Goal: Find contact information: Find contact information

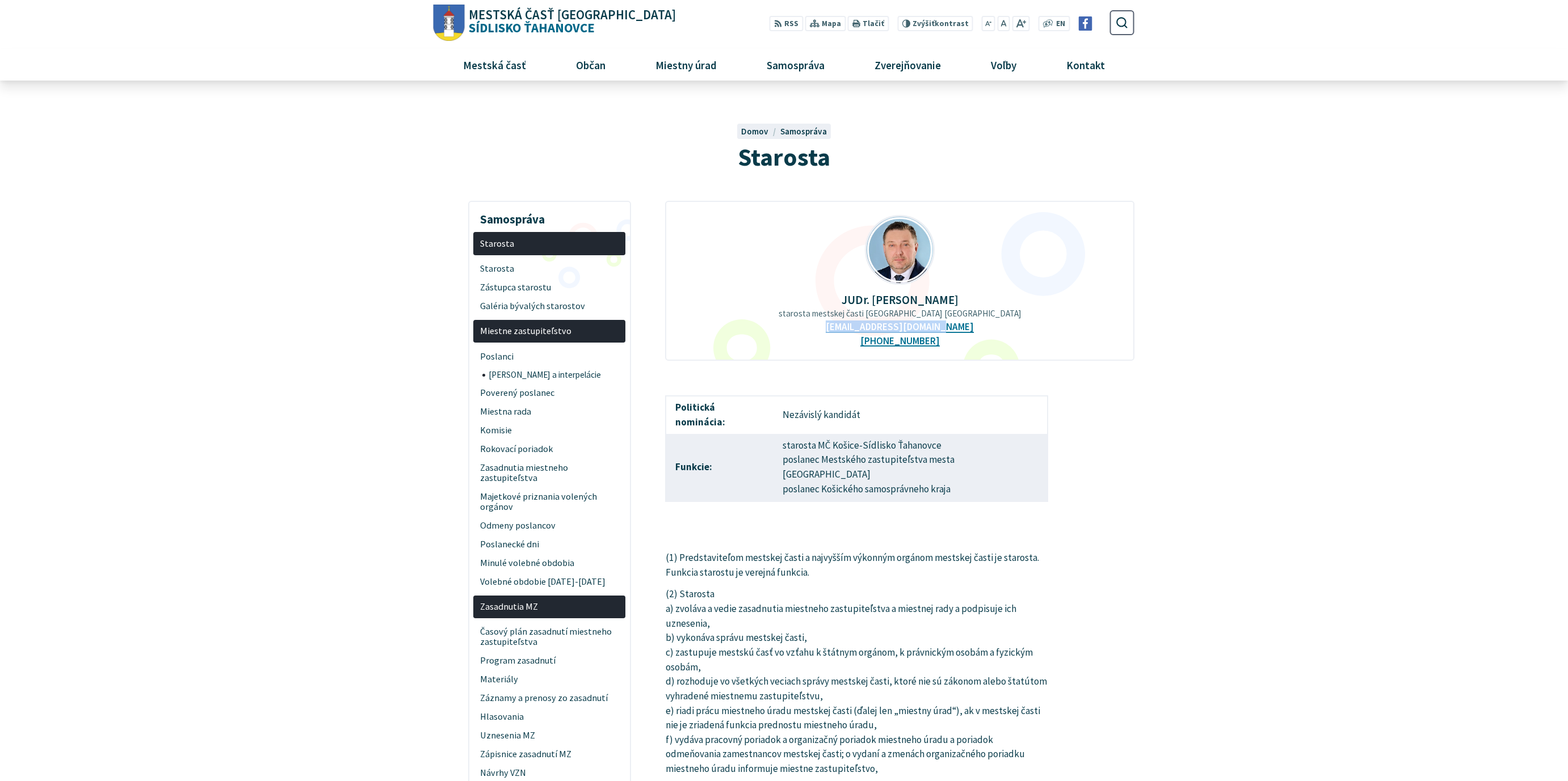
drag, startPoint x: 840, startPoint y: 327, endPoint x: 960, endPoint y: 329, distance: 120.0
click at [960, 329] on div "JUDr. Ing. Miloš Ihnát starosta mestskej časti Košice-Sídlisko Ťahanovce staros…" at bounding box center [899, 280] width 469 height 160
click at [997, 341] on div "JUDr. Ing. Miloš Ihnát starosta mestskej časti Košice-Sídlisko Ťahanovce staros…" at bounding box center [899, 280] width 469 height 160
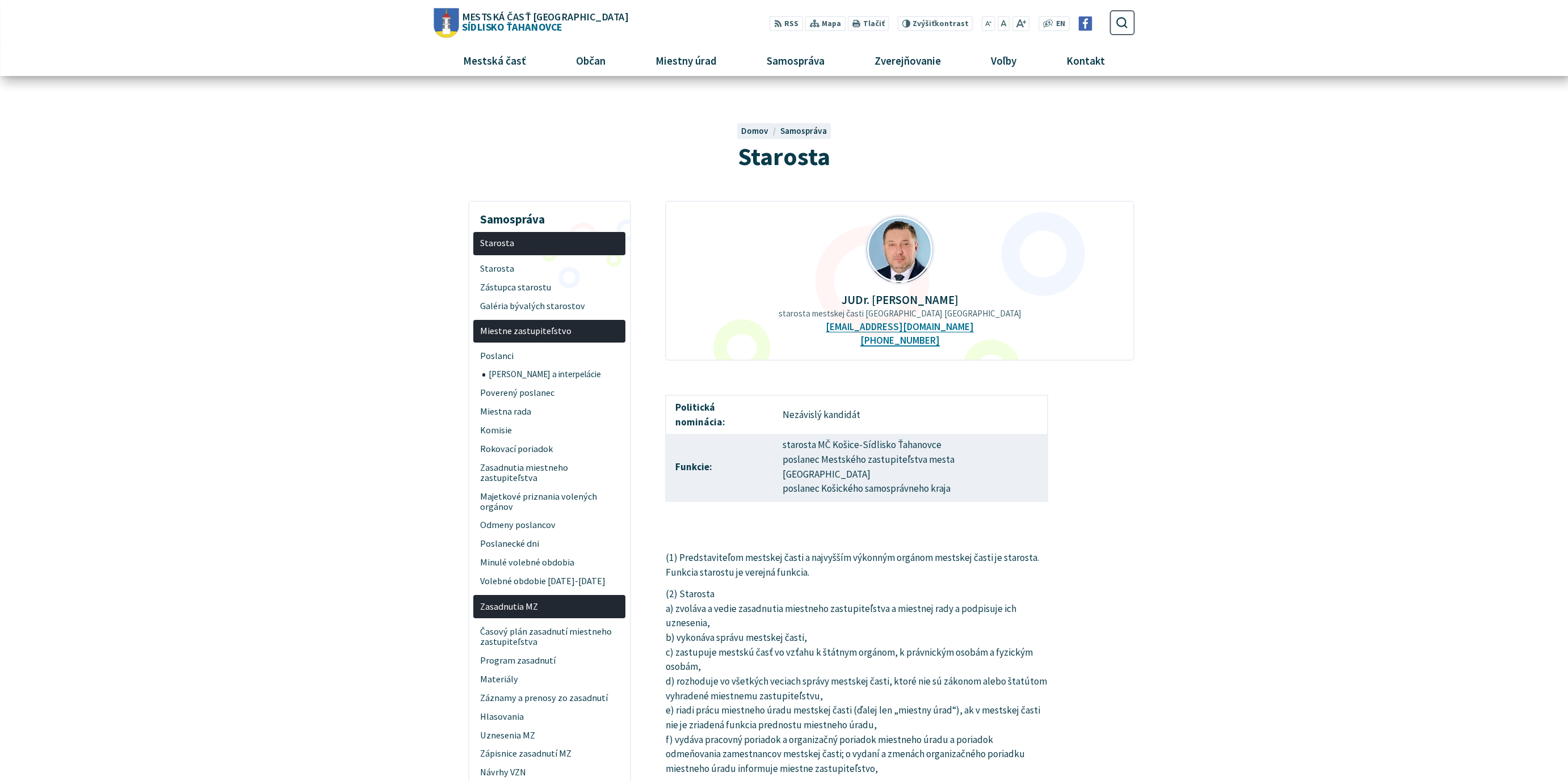
click at [530, 282] on span "Zástupca starostu" at bounding box center [550, 287] width 139 height 19
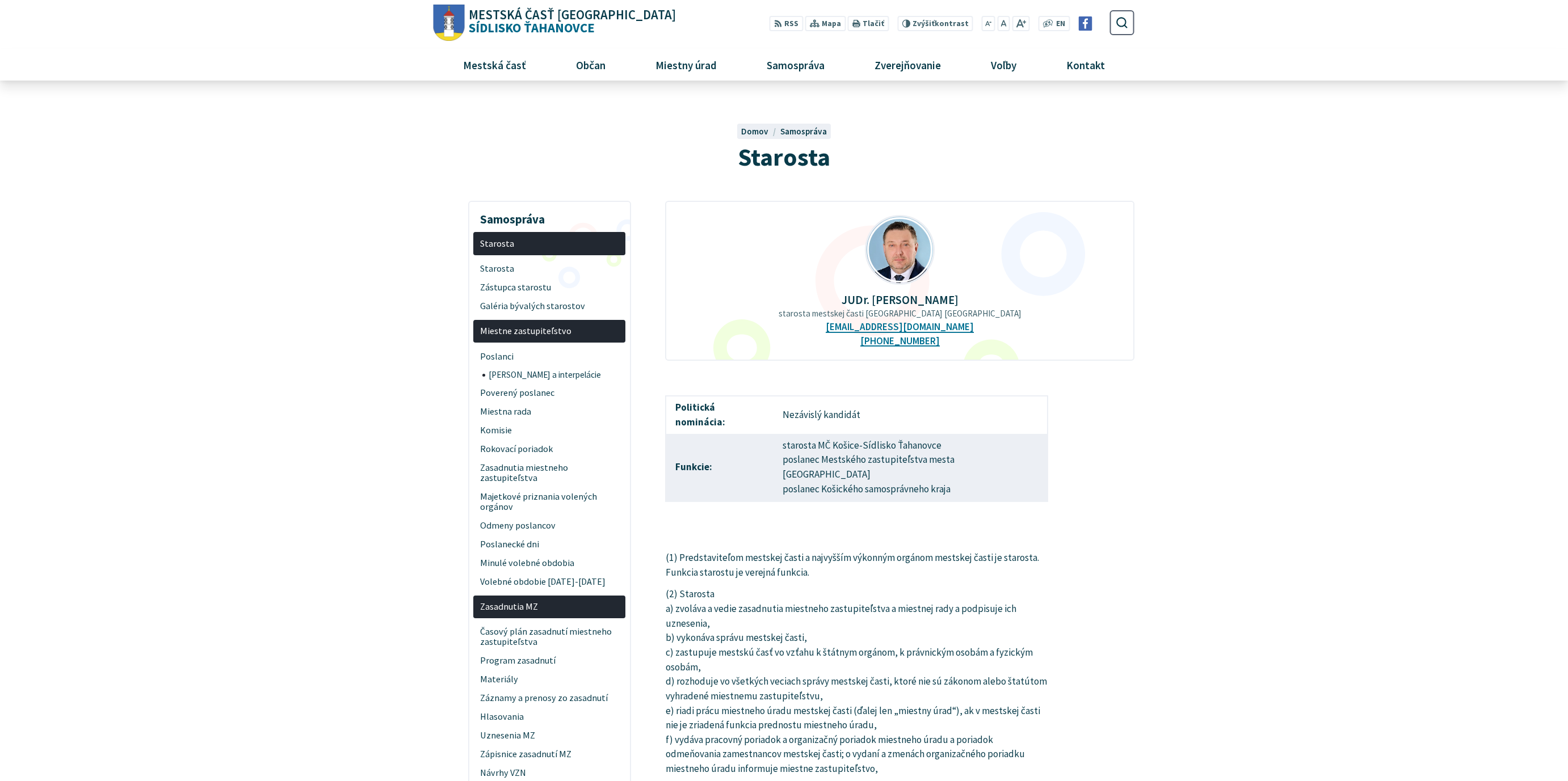
drag, startPoint x: 846, startPoint y: 300, endPoint x: 964, endPoint y: 299, distance: 118.0
click at [964, 299] on p "JUDr. Ing. Miloš Ihnát" at bounding box center [899, 299] width 432 height 13
copy p "JUDr. Ing. Miloš Ihnát"
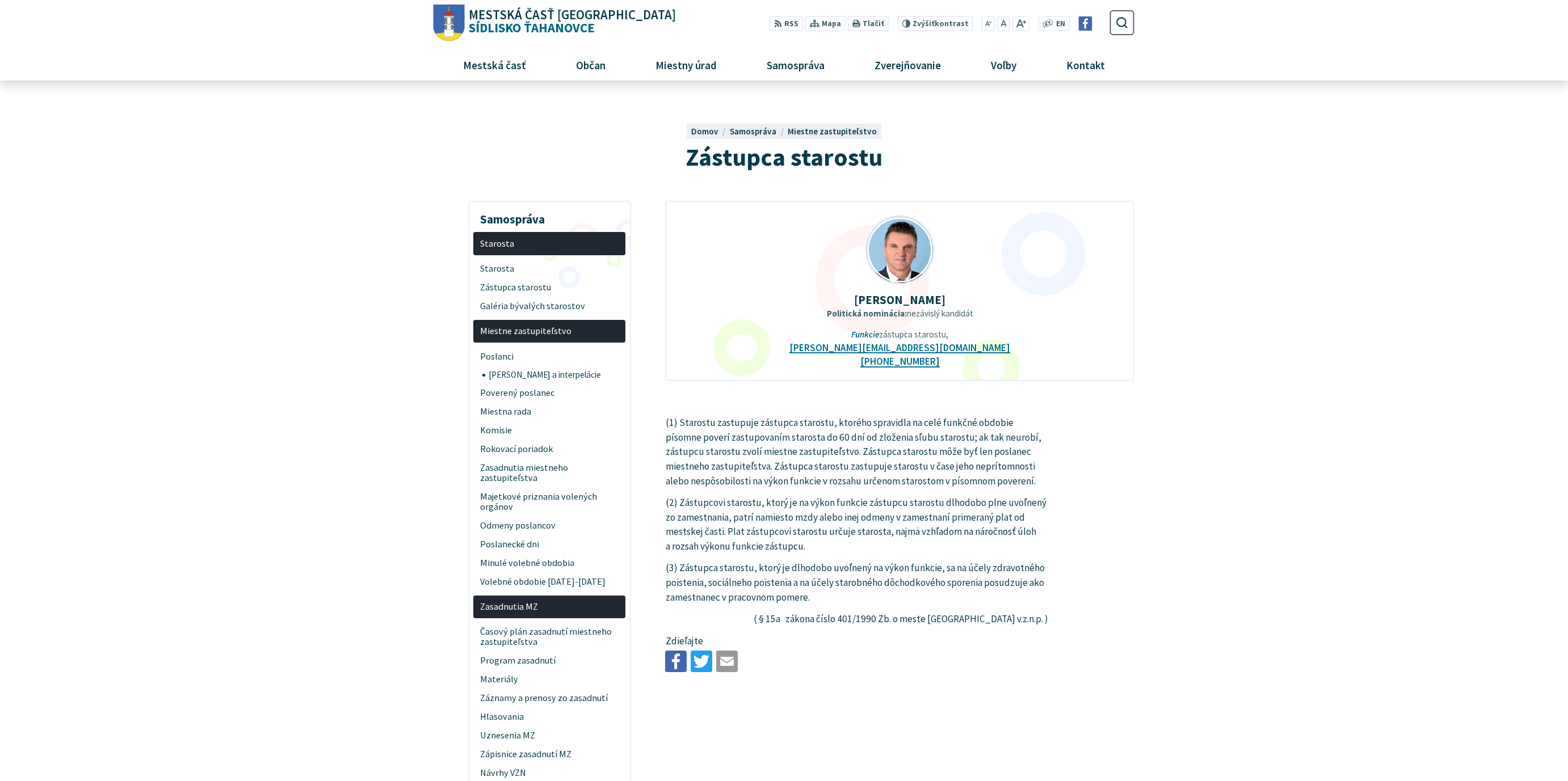
drag, startPoint x: 1255, startPoint y: 369, endPoint x: 1222, endPoint y: 370, distance: 33.0
drag, startPoint x: 841, startPoint y: 346, endPoint x: 943, endPoint y: 350, distance: 102.1
click at [943, 350] on div "Miroslav Janitor Politická nominácia: nezávislý kandidát Funkcie zástupca staro…" at bounding box center [899, 291] width 469 height 180
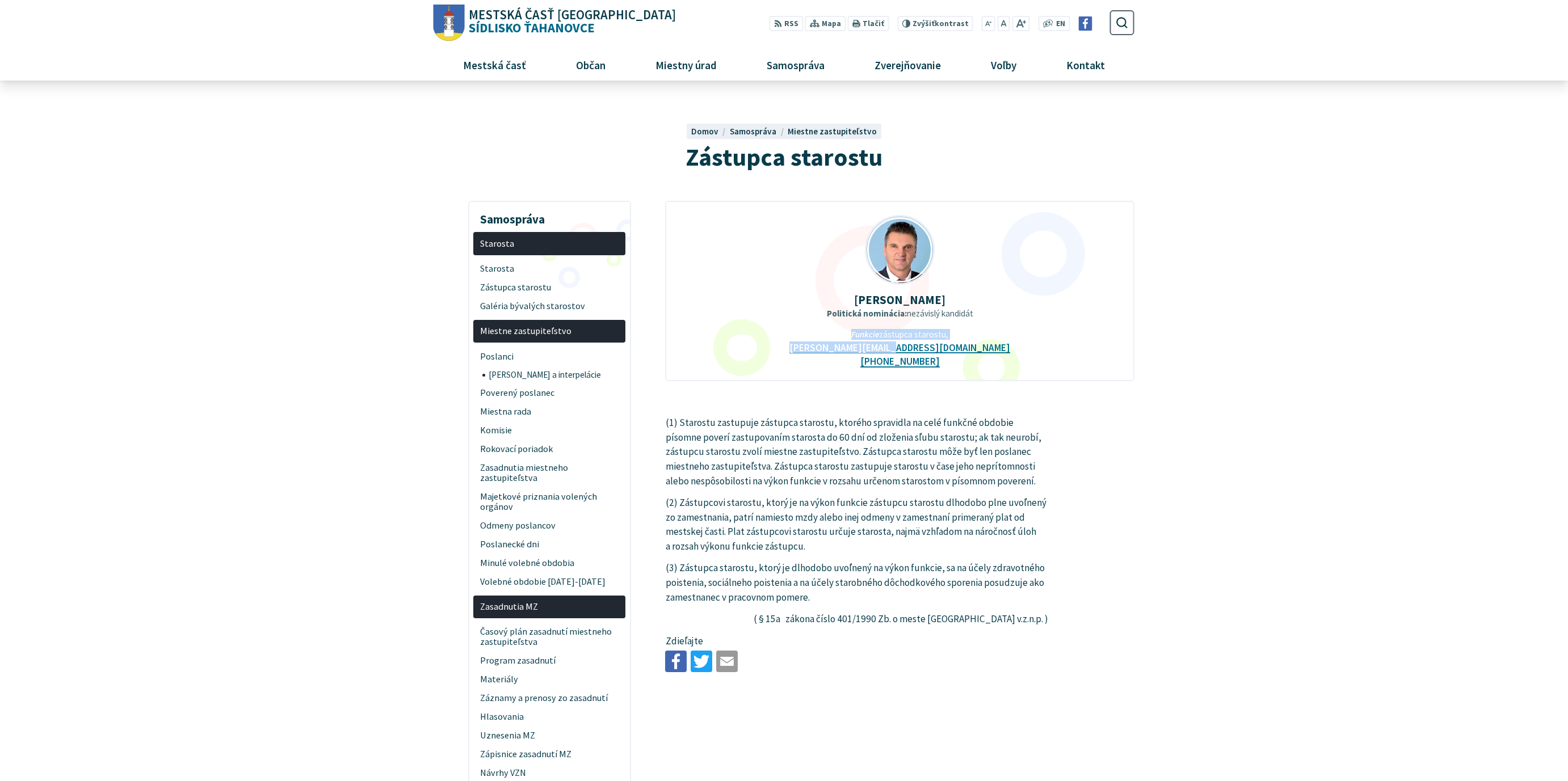
click at [967, 349] on div "Miroslav Janitor Politická nominácia: nezávislý kandidát Funkcie zástupca staro…" at bounding box center [899, 291] width 469 height 180
drag, startPoint x: 956, startPoint y: 348, endPoint x: 847, endPoint y: 347, distance: 109.0
click at [847, 347] on div "Miroslav Janitor Politická nominácia: nezávislý kandidát Funkcie zástupca staro…" at bounding box center [899, 291] width 469 height 180
copy link "[PERSON_NAME][EMAIL_ADDRESS][DOMAIN_NAME]"
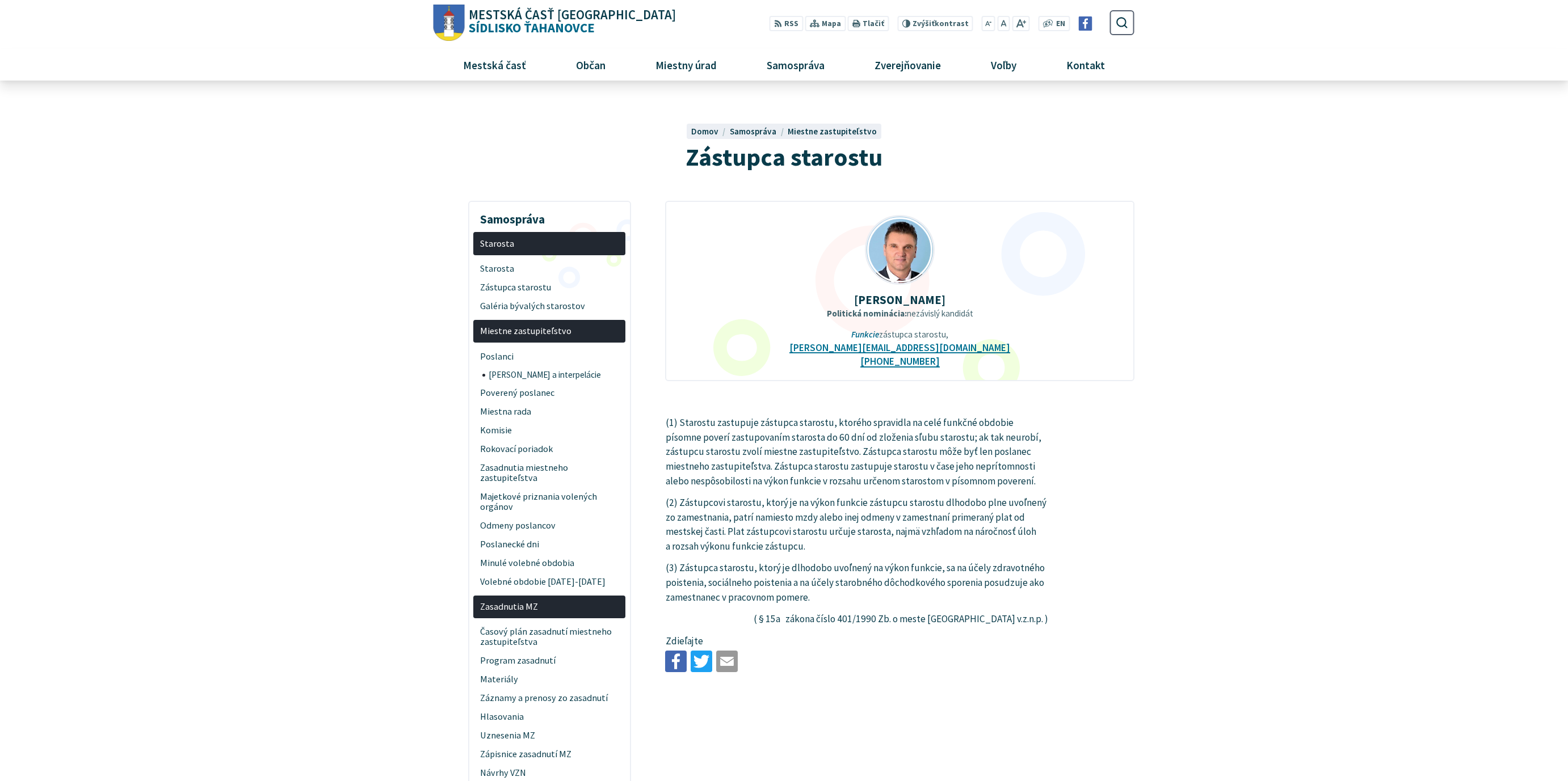
click at [921, 302] on strong "[PERSON_NAME]" at bounding box center [899, 300] width 92 height 15
click at [528, 269] on span "Starosta" at bounding box center [550, 268] width 139 height 19
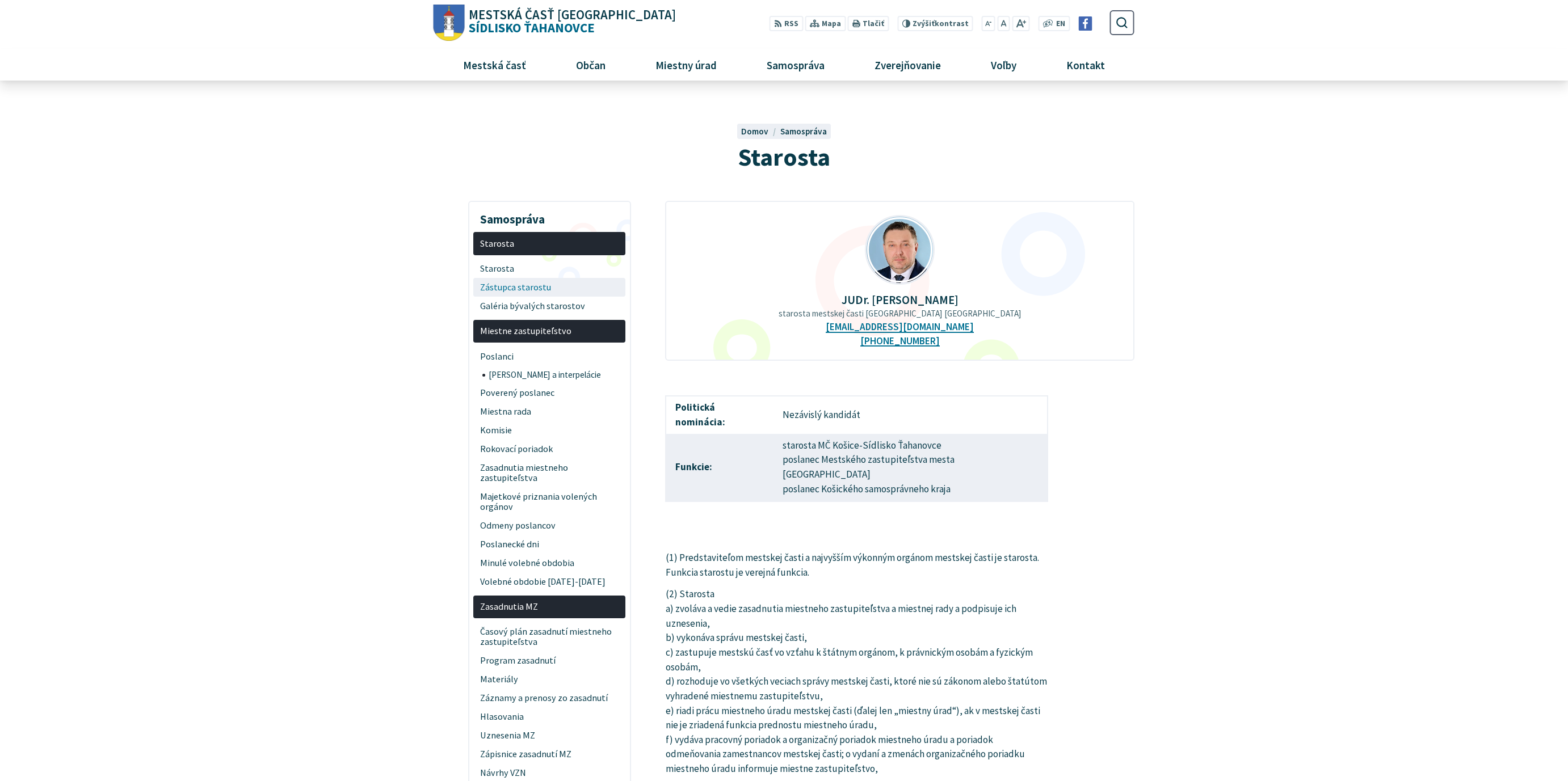
click at [525, 286] on span "Zástupca starostu" at bounding box center [550, 287] width 139 height 19
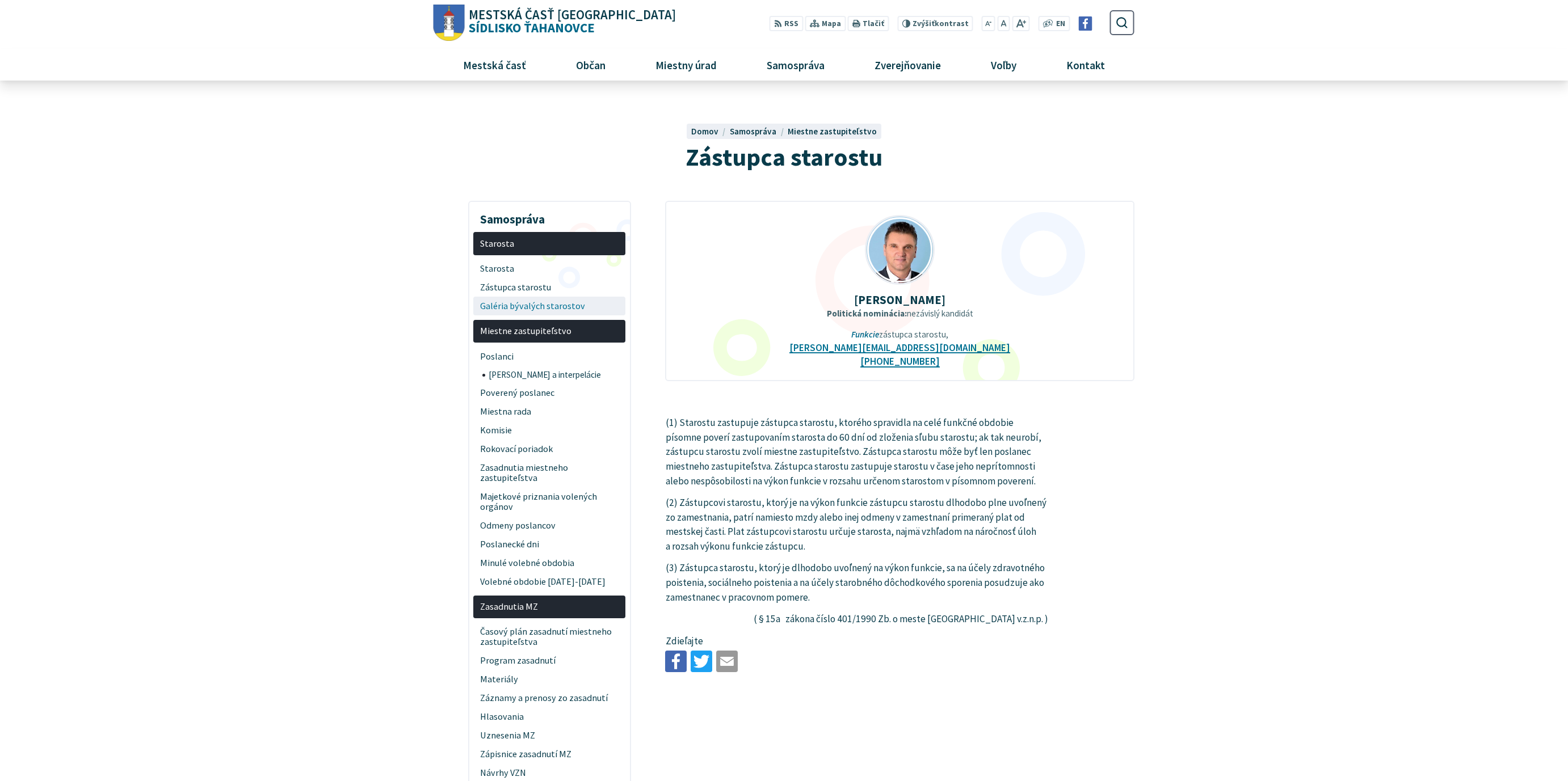
click at [526, 304] on span "Galéria bývalých starostov" at bounding box center [550, 306] width 139 height 19
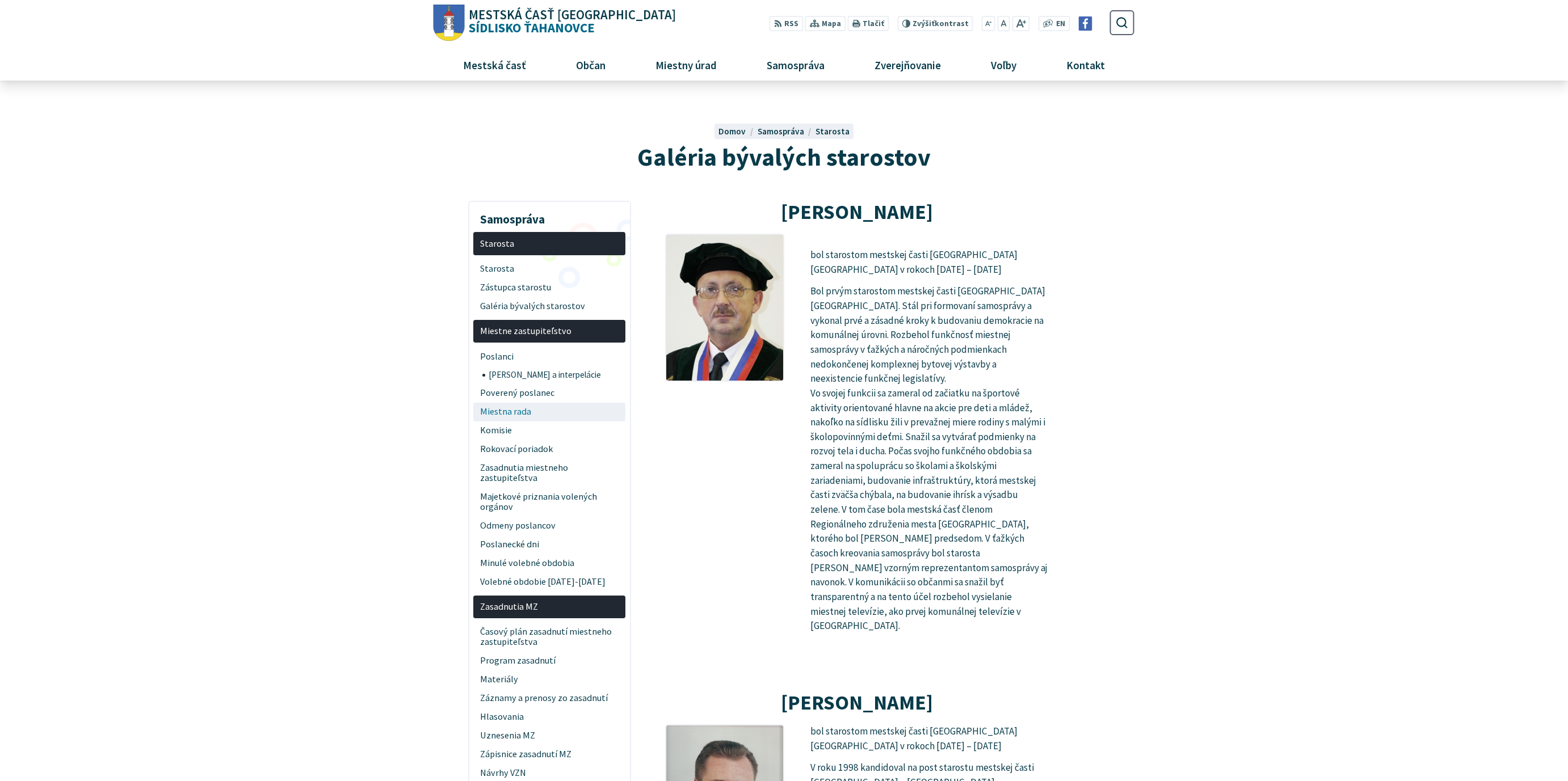
click at [560, 409] on span "Miestna rada" at bounding box center [550, 412] width 139 height 19
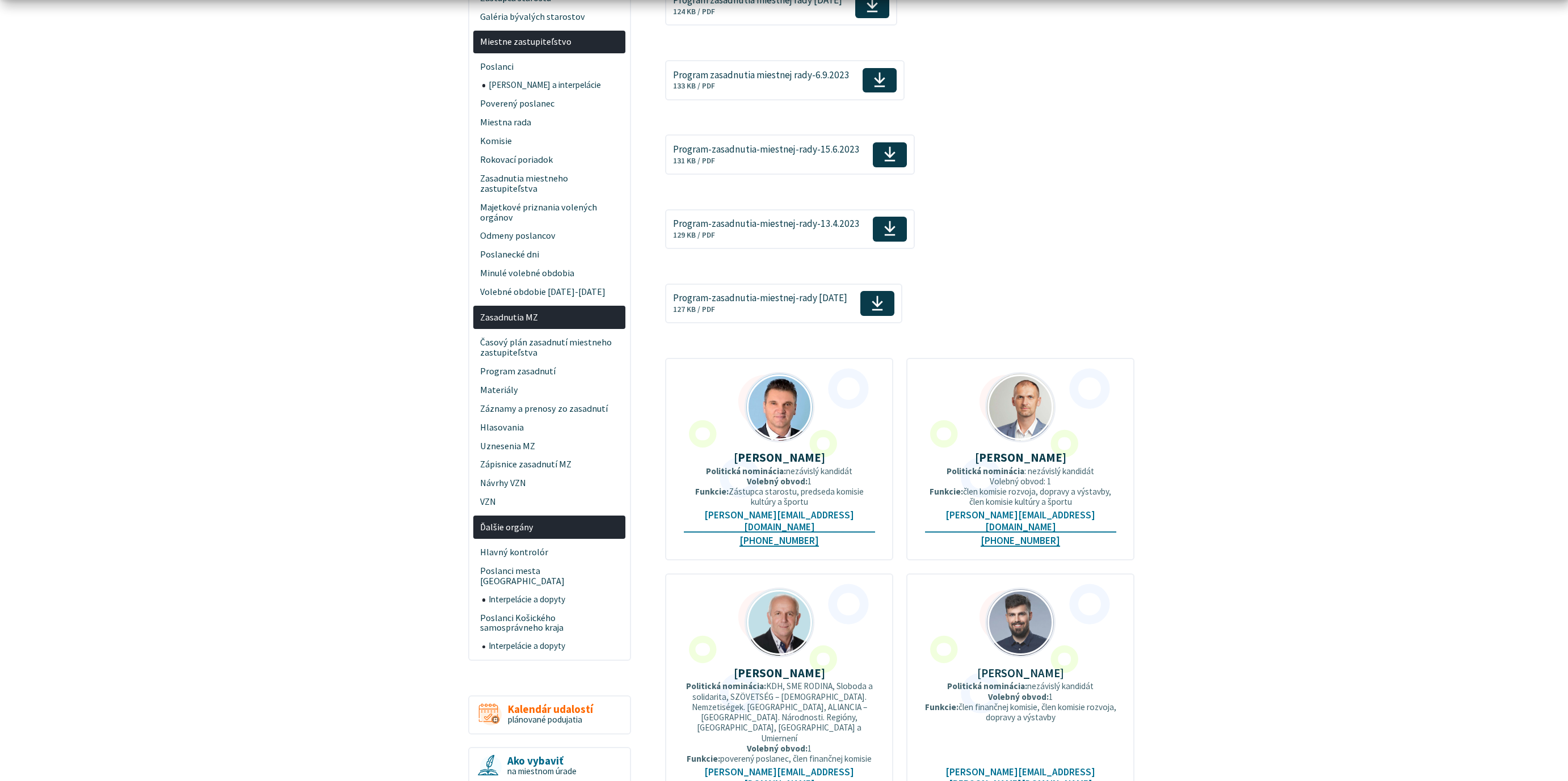
scroll to position [315, 0]
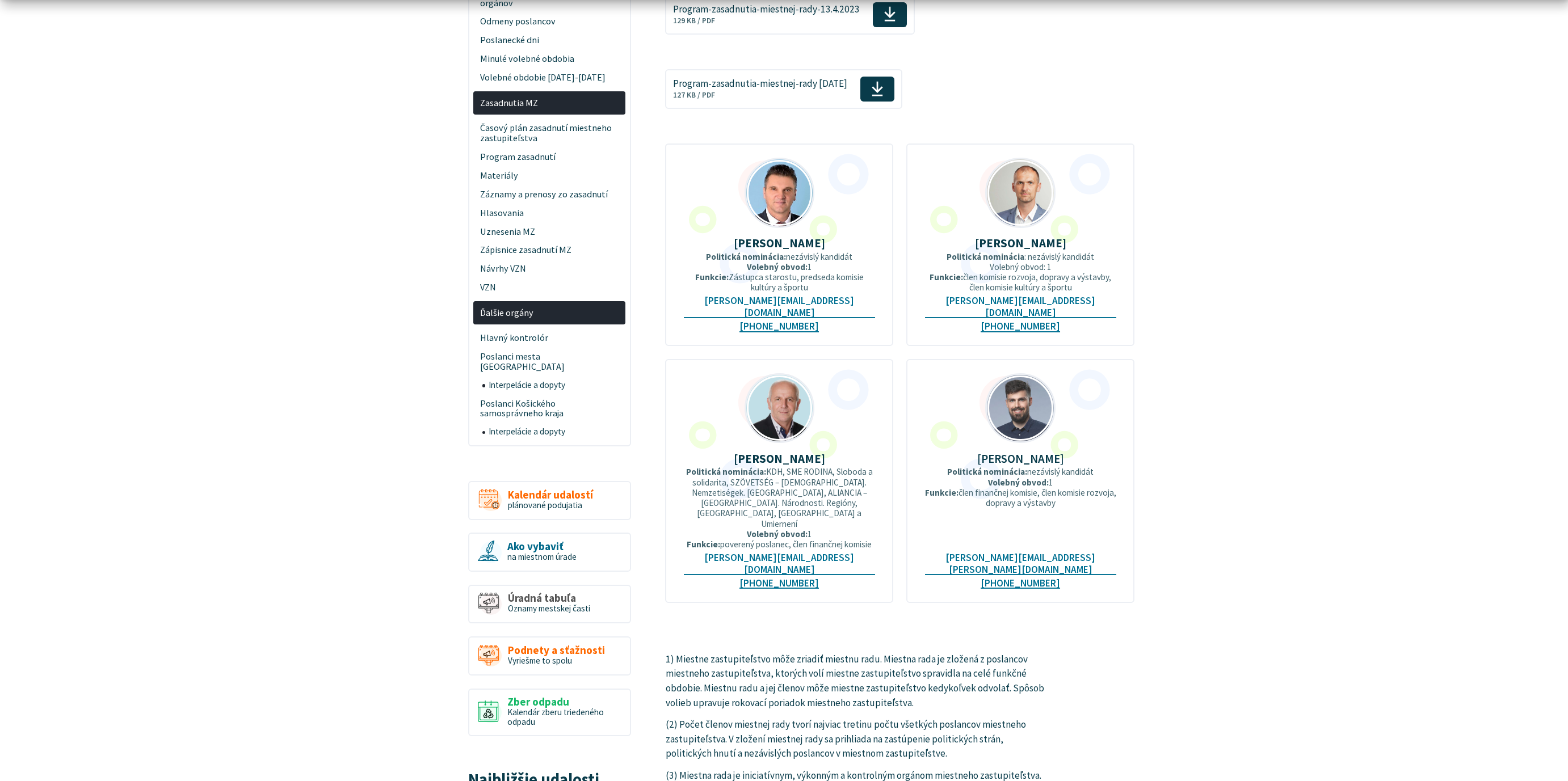
scroll to position [503, 0]
click at [1292, 426] on body "Na zabezpečenie funkčnosti a anonymnú analýzu návštevnosti táto webstránka ukla…" at bounding box center [784, 789] width 1568 height 2584
click at [1301, 415] on body "Na zabezpečenie funkčnosti a anonymnú analýzu návštevnosti táto webstránka ukla…" at bounding box center [784, 789] width 1568 height 2584
click at [352, 208] on body "Na zabezpečenie funkčnosti a anonymnú analýzu návštevnosti táto webstránka ukla…" at bounding box center [784, 789] width 1568 height 2584
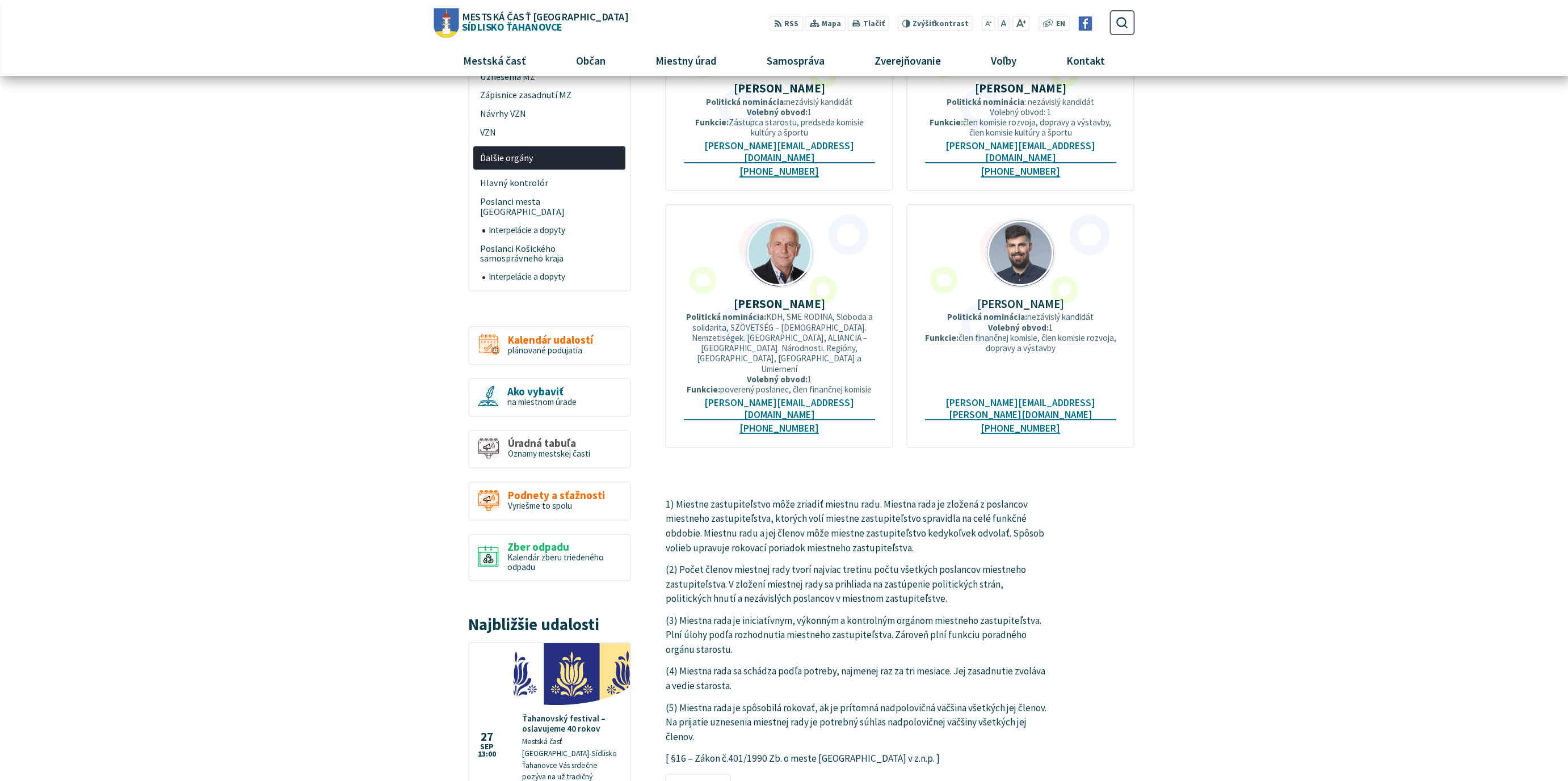
scroll to position [630, 0]
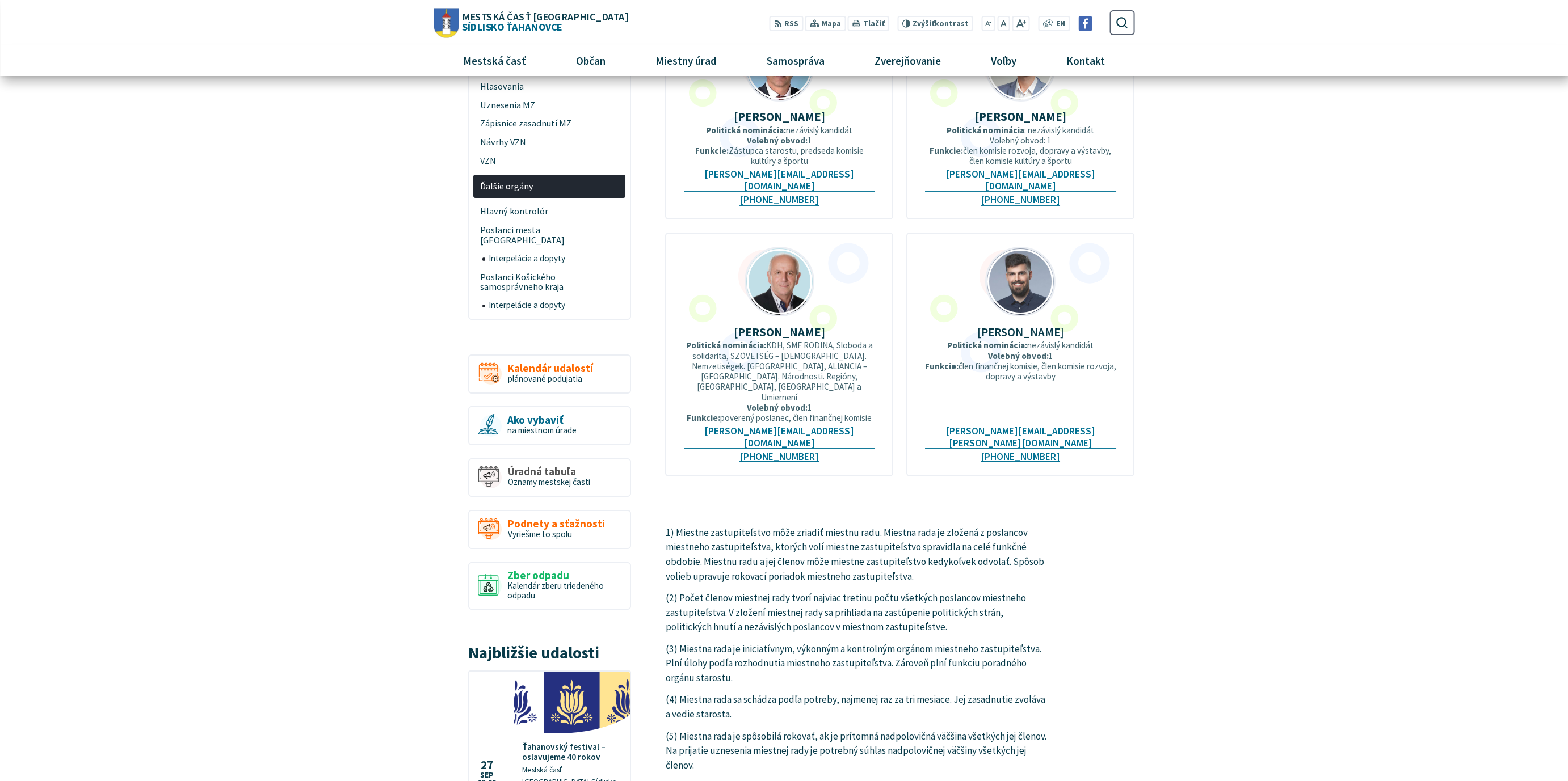
click at [366, 222] on body "Na zabezpečenie funkčnosti a anonymnú analýzu návštevnosti táto webstránka ukla…" at bounding box center [784, 661] width 1568 height 2584
click at [515, 216] on span "Hlavný kontrolór" at bounding box center [550, 211] width 139 height 19
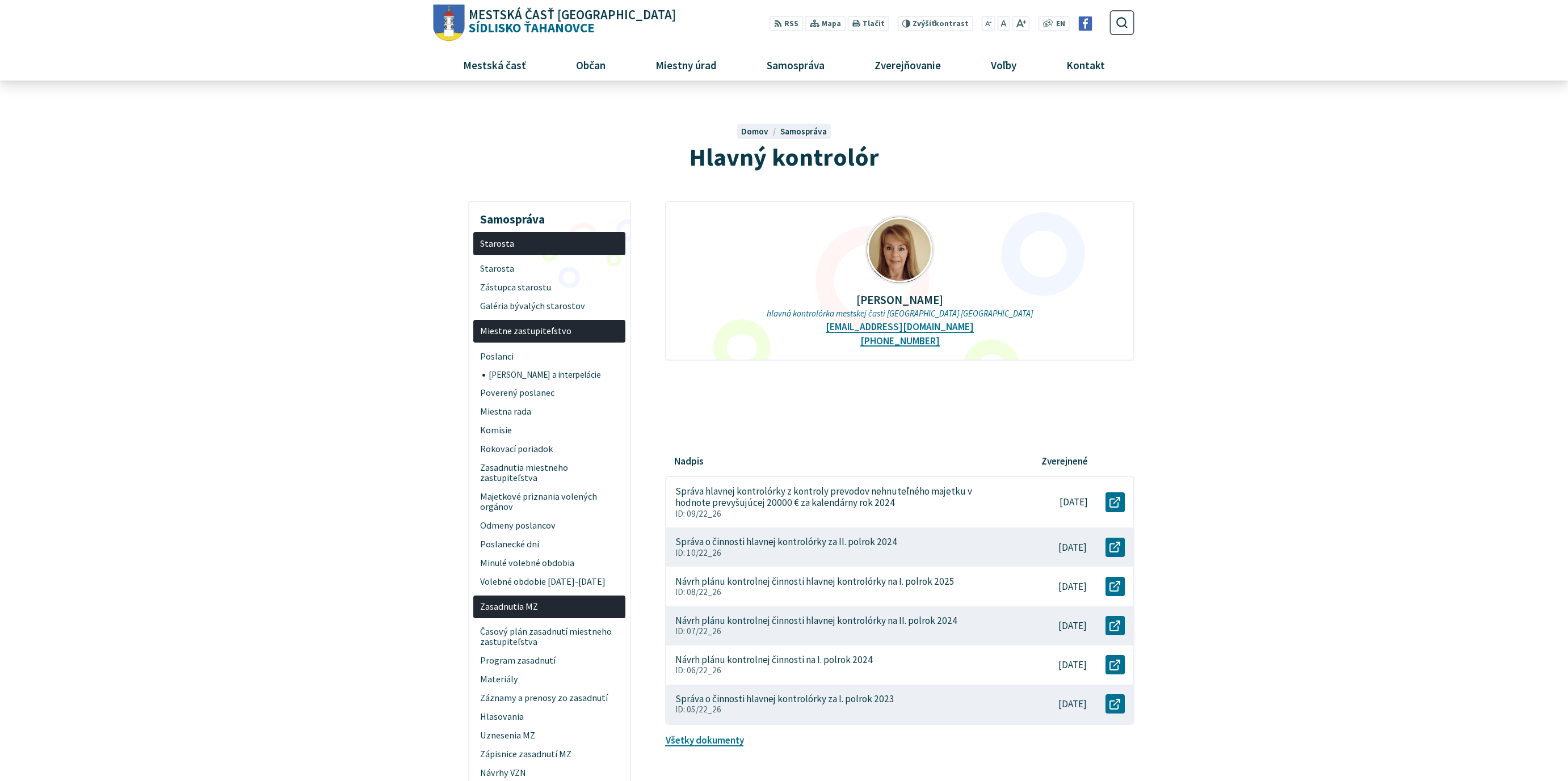
drag, startPoint x: 960, startPoint y: 328, endPoint x: 847, endPoint y: 328, distance: 113.0
click at [847, 328] on div "[PERSON_NAME] hlavná kontrolórka mestskej časti [GEOGRAPHIC_DATA] Ťahanovce [EM…" at bounding box center [899, 280] width 469 height 160
copy link "[EMAIL_ADDRESS][DOMAIN_NAME]"
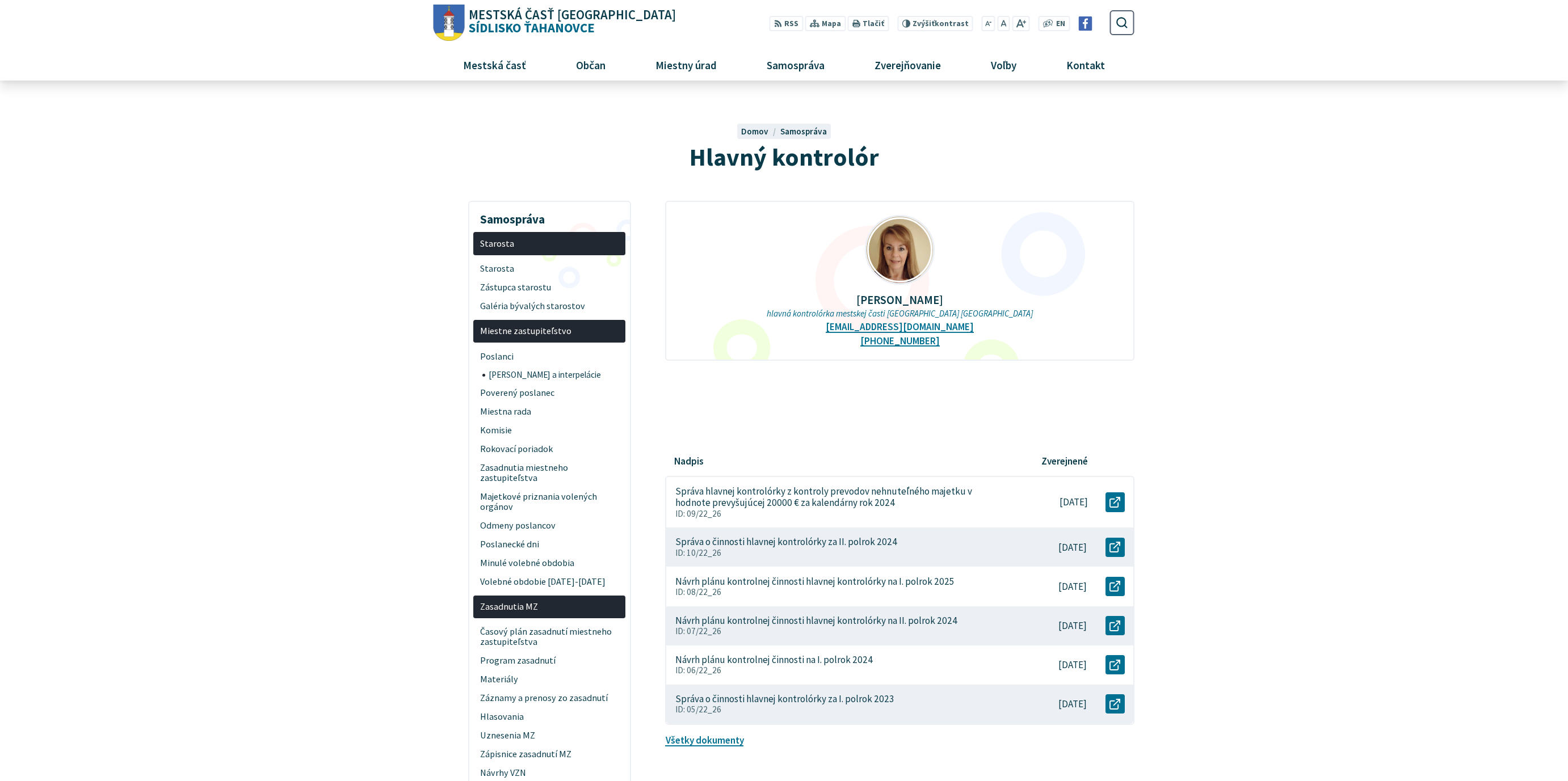
drag, startPoint x: 839, startPoint y: 300, endPoint x: 973, endPoint y: 299, distance: 134.0
click at [973, 299] on p "Ing. Helena Badaničová" at bounding box center [899, 299] width 432 height 13
copy p "Ing. Helena Badaničová"
click at [932, 297] on p "Ing. Helena Badaničová" at bounding box center [899, 299] width 432 height 13
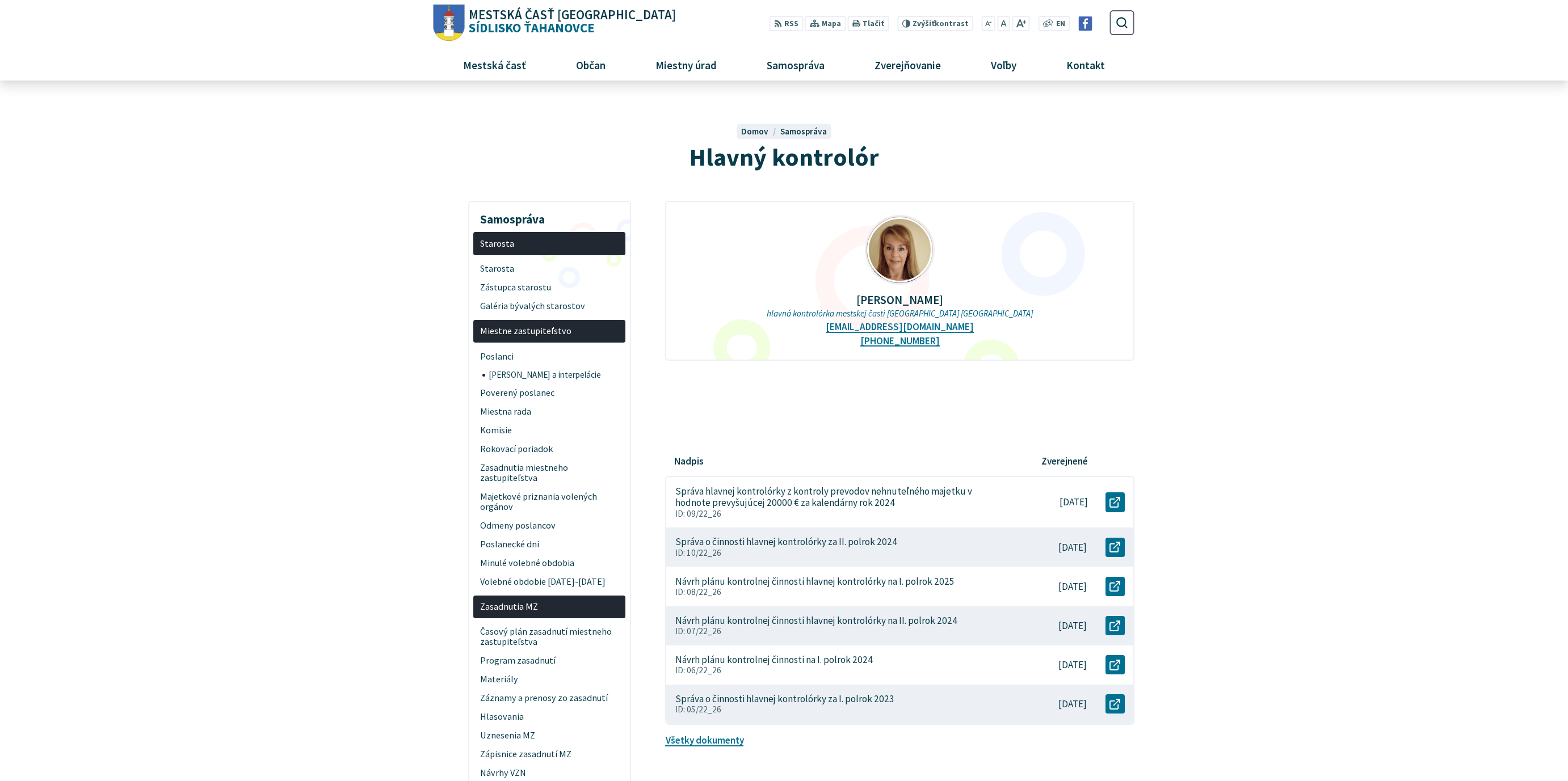
drag, startPoint x: 948, startPoint y: 404, endPoint x: 918, endPoint y: 373, distance: 43.1
click at [948, 403] on div at bounding box center [856, 403] width 383 height 17
click at [927, 300] on p "Ing. Helena Badaničová" at bounding box center [899, 299] width 432 height 13
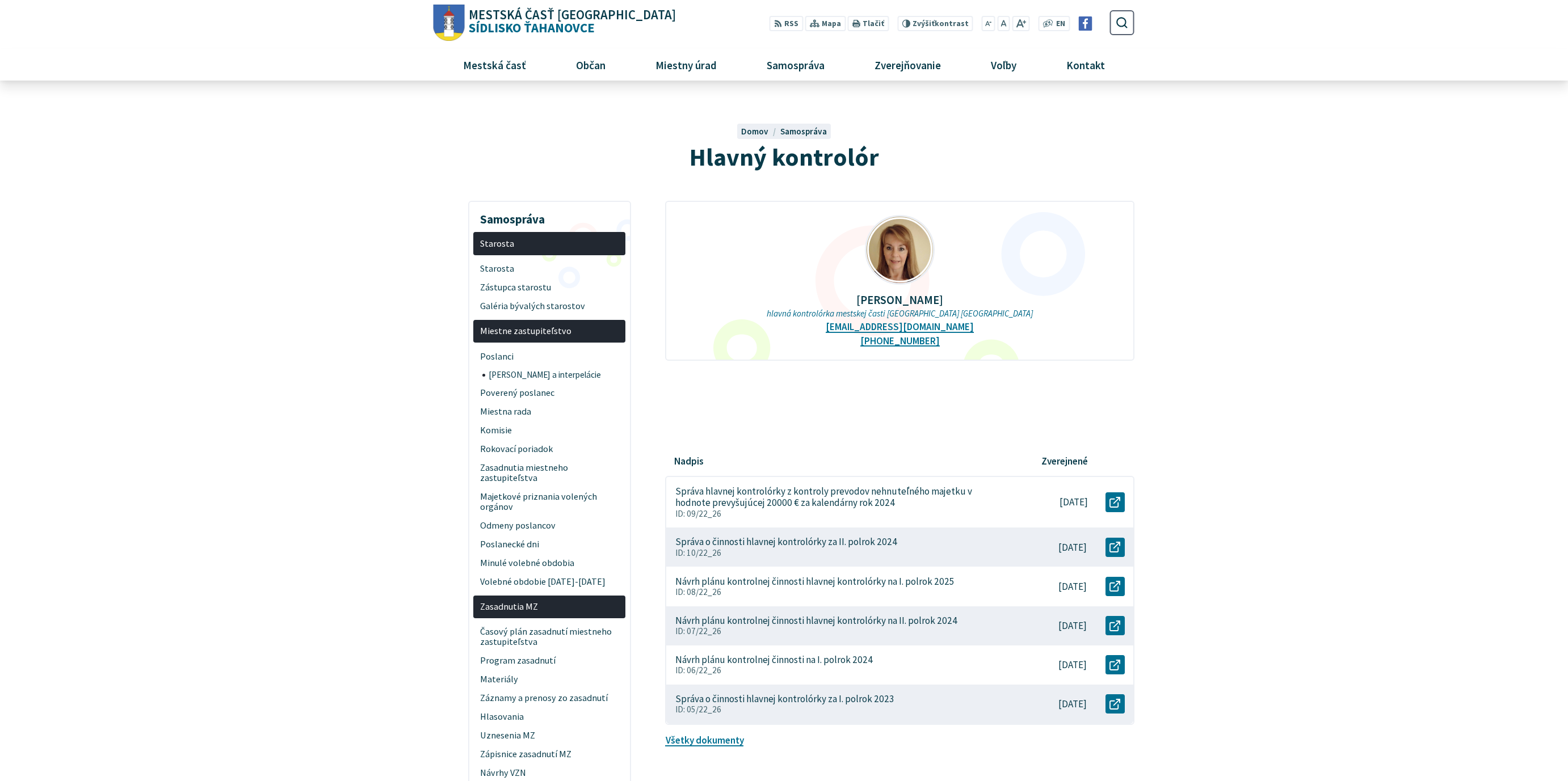
copy p "Badaničová"
click at [533, 287] on span "Zástupca starostu" at bounding box center [550, 287] width 139 height 19
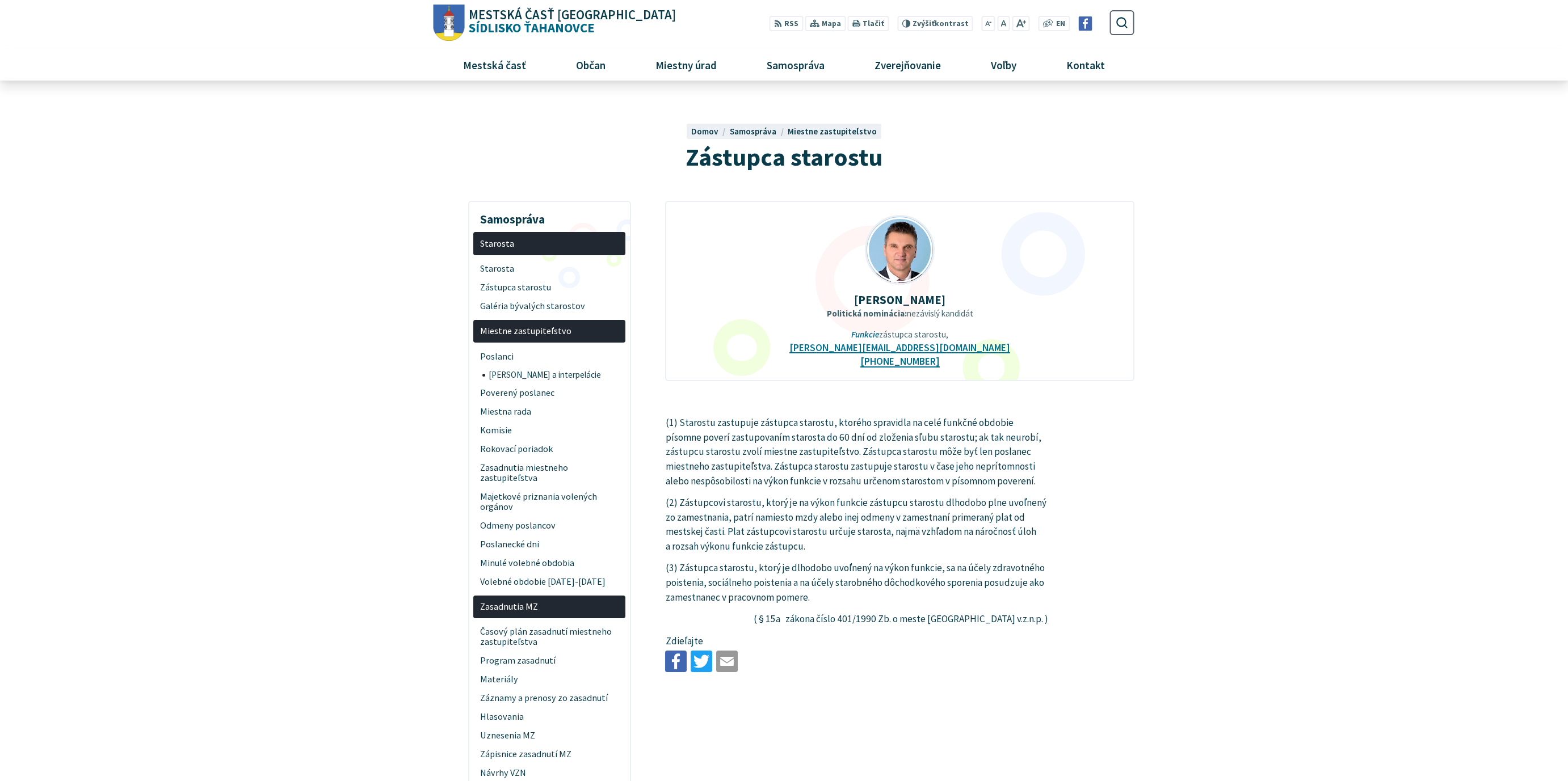
click at [923, 297] on strong "[PERSON_NAME]" at bounding box center [899, 300] width 92 height 15
copy strong "[PERSON_NAME]"
drag, startPoint x: 1224, startPoint y: 310, endPoint x: 1023, endPoint y: 313, distance: 201.0
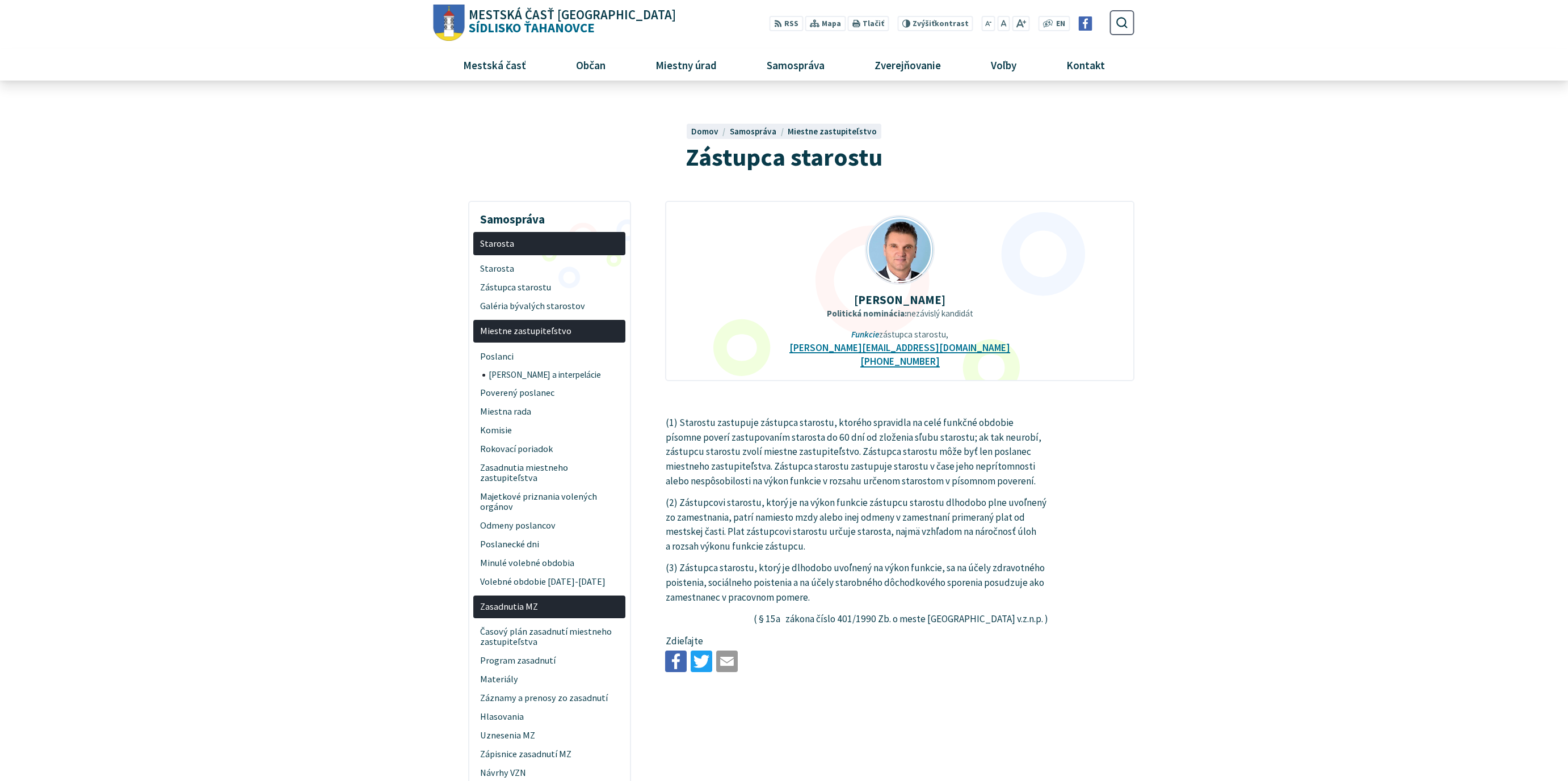
click at [538, 270] on span "Starosta" at bounding box center [550, 268] width 139 height 19
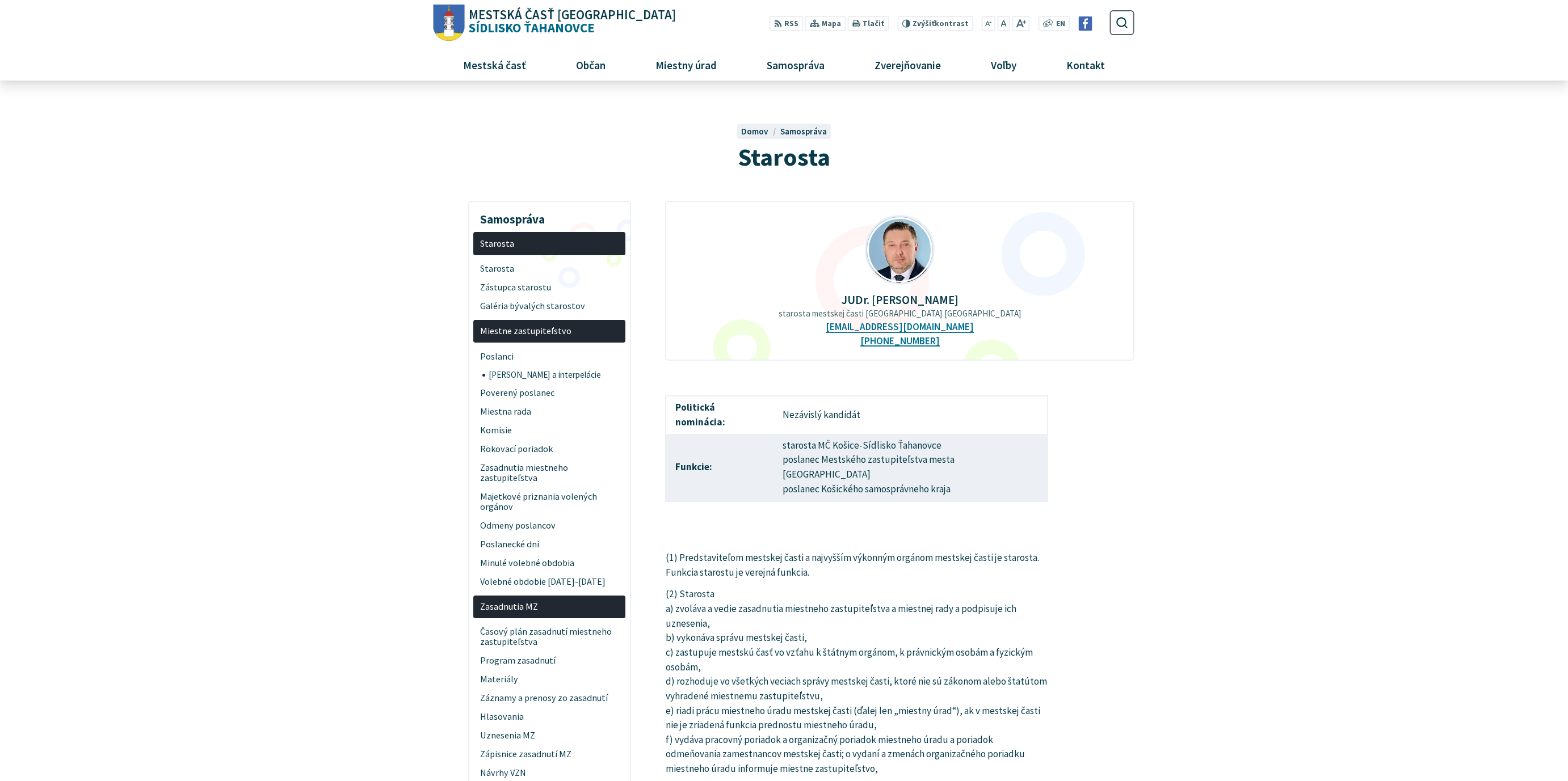
click at [1077, 65] on span "Kontakt" at bounding box center [1086, 64] width 47 height 30
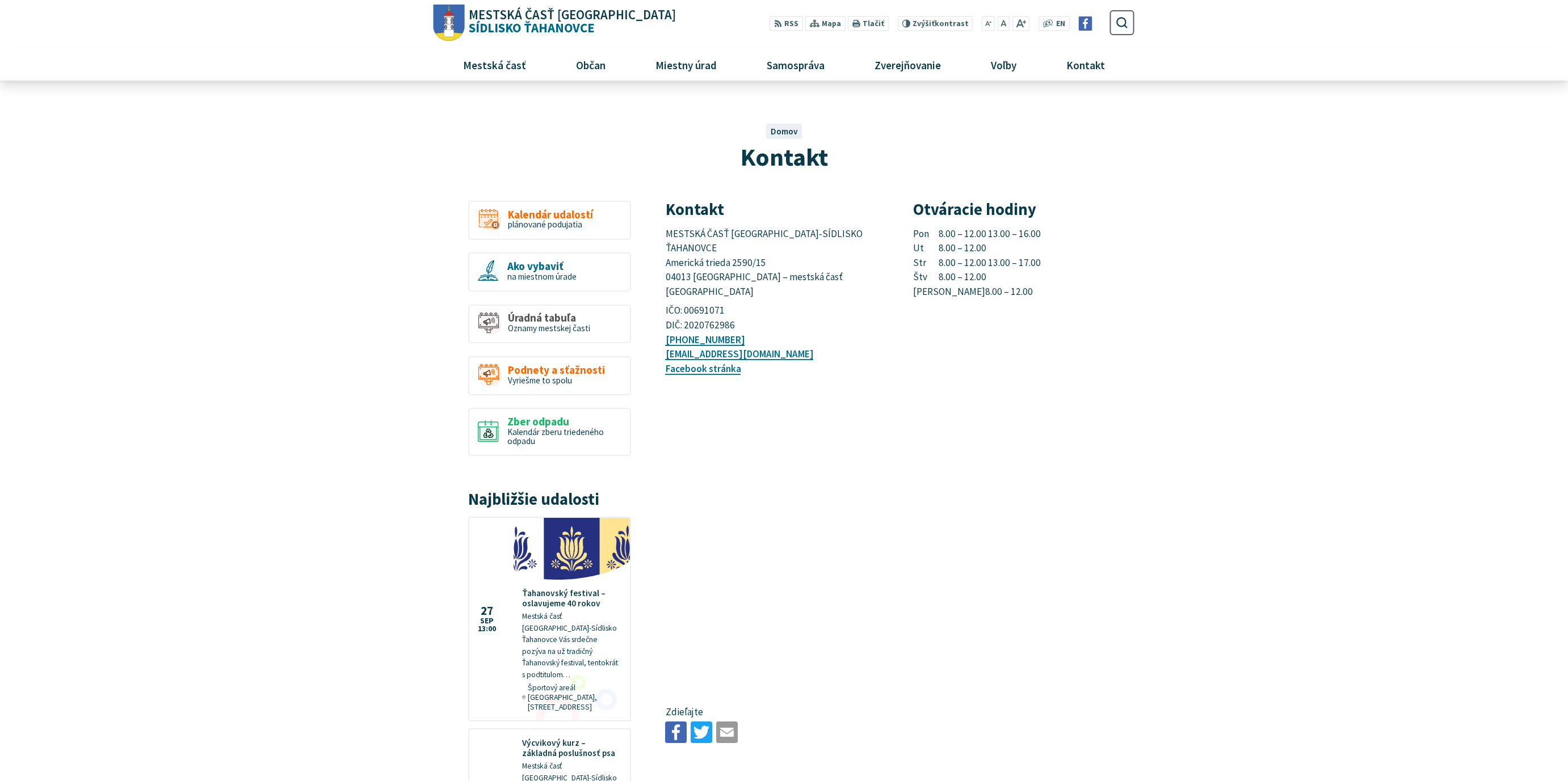
drag, startPoint x: 762, startPoint y: 326, endPoint x: 665, endPoint y: 326, distance: 97.0
click at [665, 333] on p "[PHONE_NUMBER] [EMAIL_ADDRESS][DOMAIN_NAME] Facebook stránka" at bounding box center [775, 355] width 221 height 44
copy link "[EMAIL_ADDRESS][DOMAIN_NAME]"
click at [1084, 338] on div "Otváracie hodiny Pon 8.00 – 12.00 13.00 – 16.00 Ut 8.00 – 12.00 Str 8.00 – 12.0…" at bounding box center [1024, 288] width 221 height 176
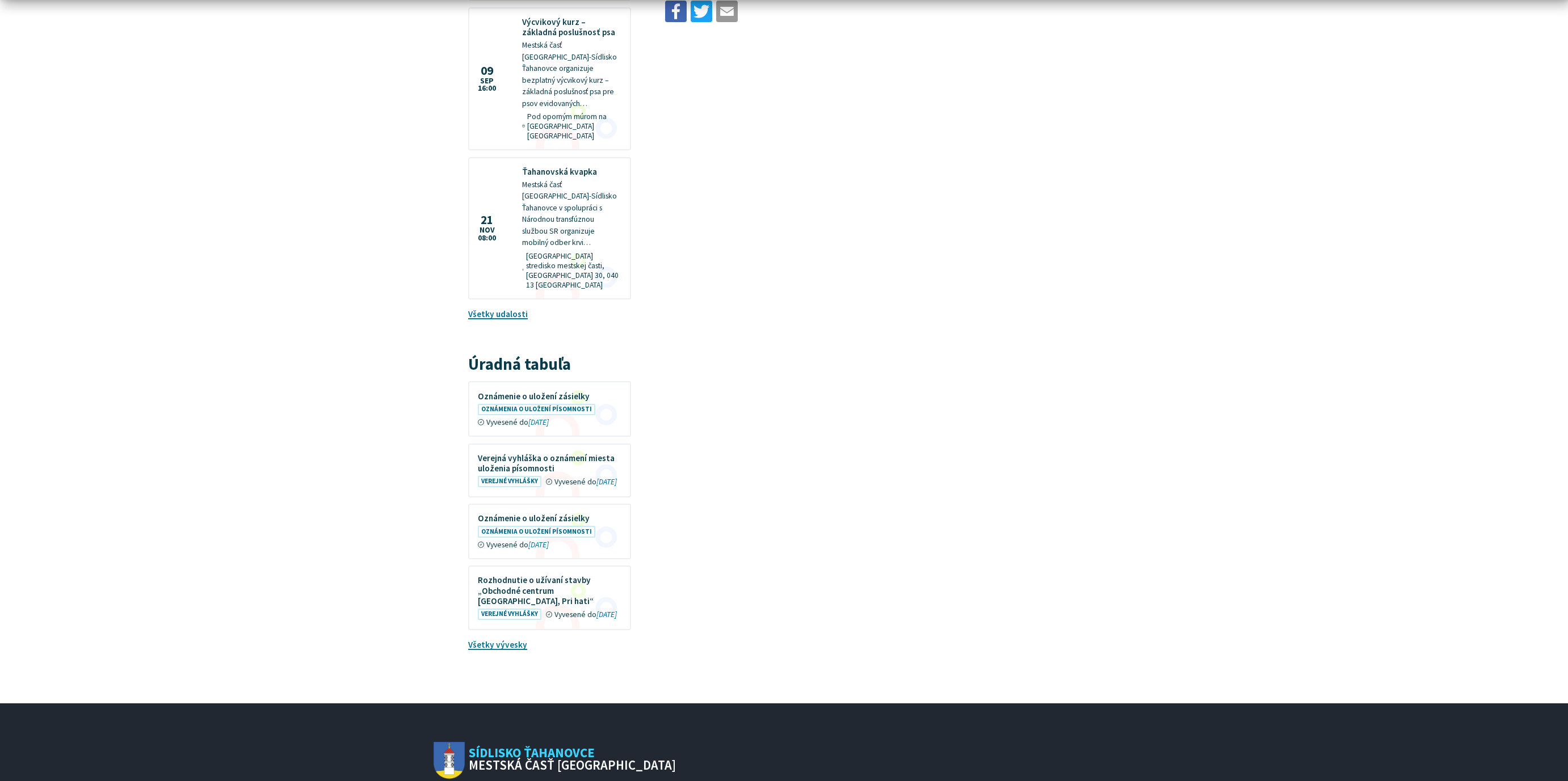
scroll to position [817, 0]
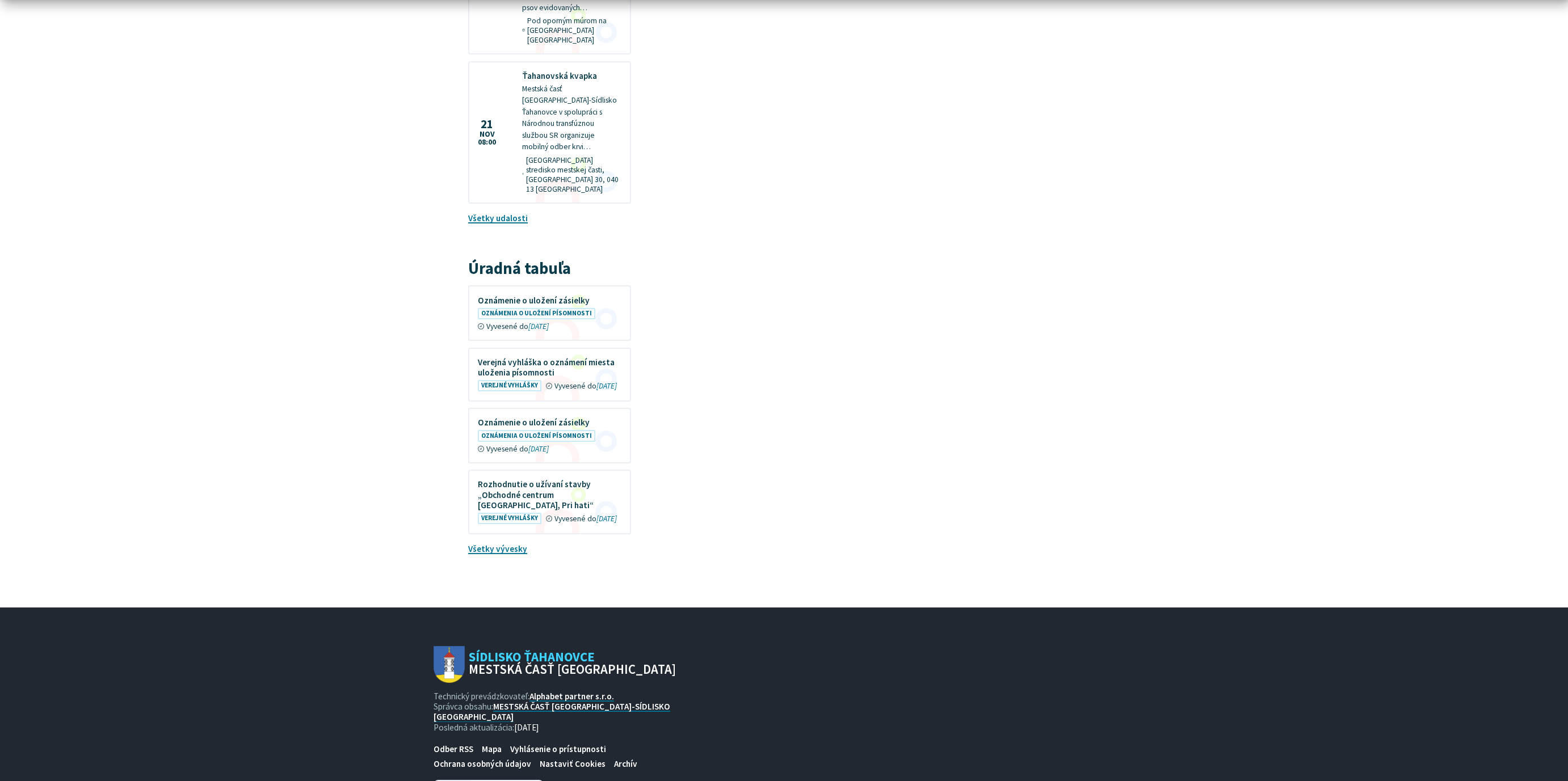
drag, startPoint x: 743, startPoint y: 671, endPoint x: 846, endPoint y: 369, distance: 319.1
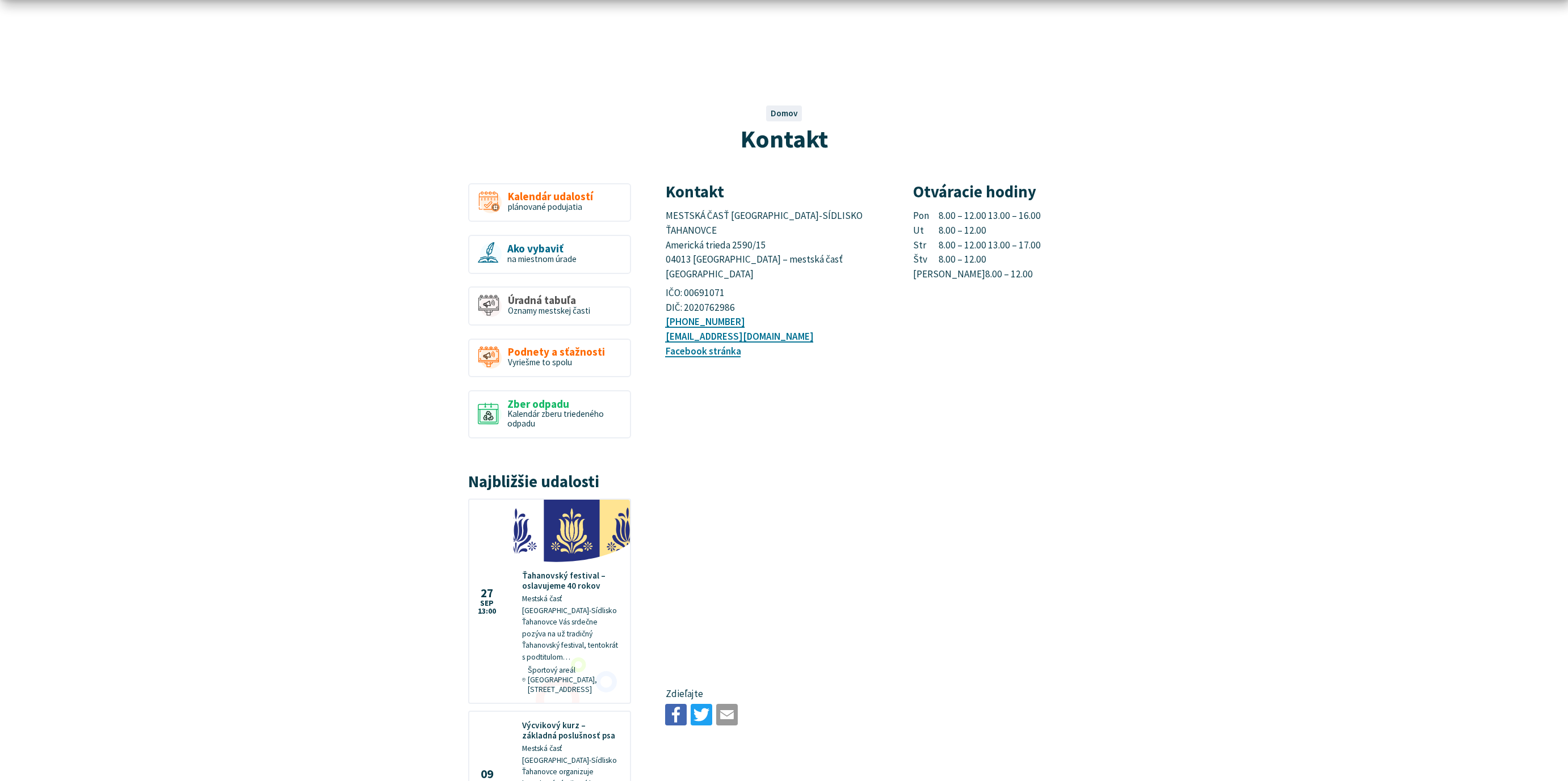
scroll to position [0, 0]
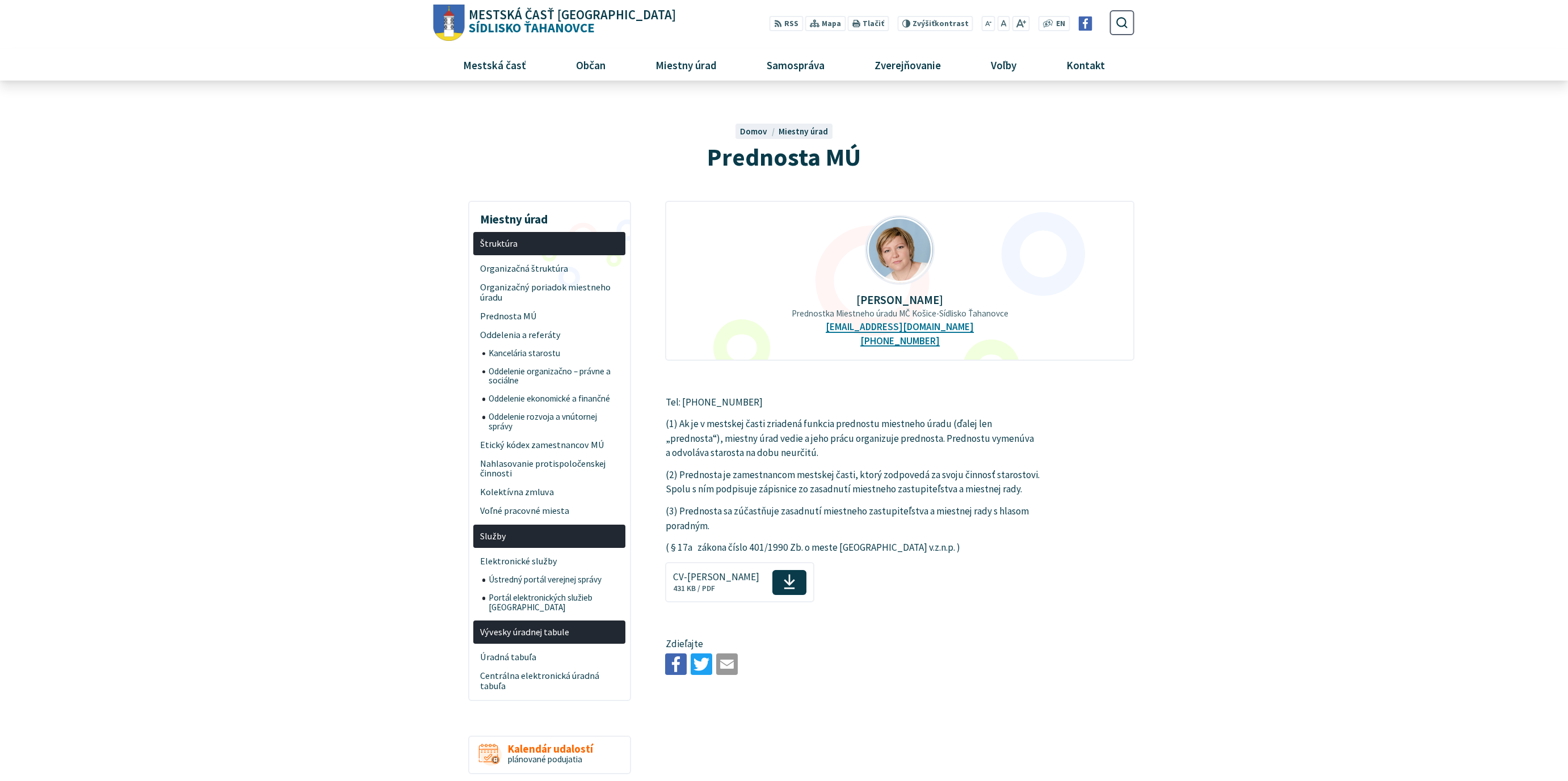
drag, startPoint x: 950, startPoint y: 328, endPoint x: 841, endPoint y: 327, distance: 109.0
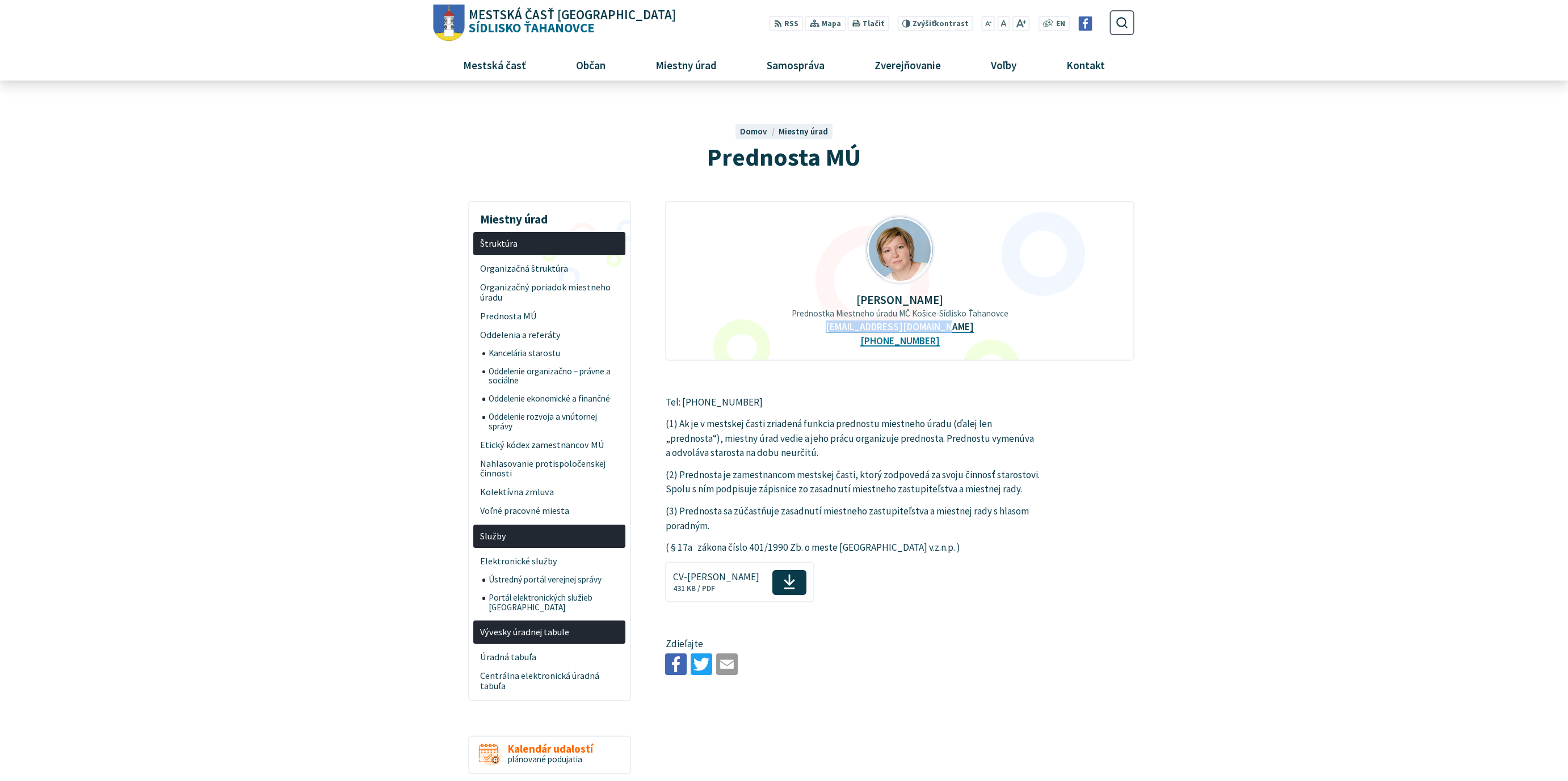
click at [841, 327] on div "[PERSON_NAME] Prednostka Miestneho úradu MČ Košice-Sídlisko Ťahanovce [EMAIL_AD…" at bounding box center [899, 280] width 469 height 160
copy link "[EMAIL_ADDRESS][DOMAIN_NAME]"
drag, startPoint x: 848, startPoint y: 302, endPoint x: 961, endPoint y: 300, distance: 113.0
click at [961, 300] on p "[PERSON_NAME]" at bounding box center [899, 299] width 432 height 13
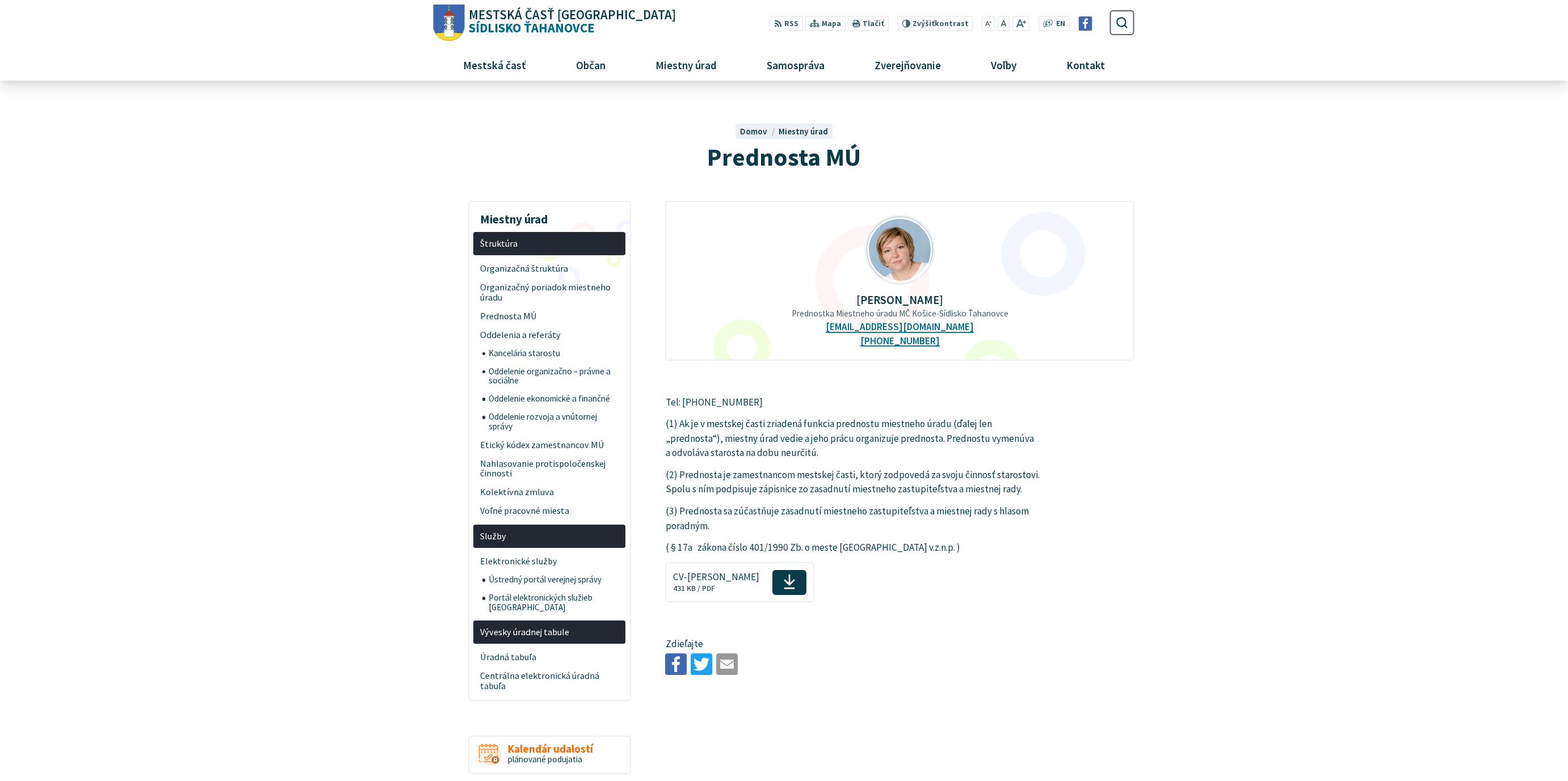
copy p "[PERSON_NAME]"
